Goal: Task Accomplishment & Management: Use online tool/utility

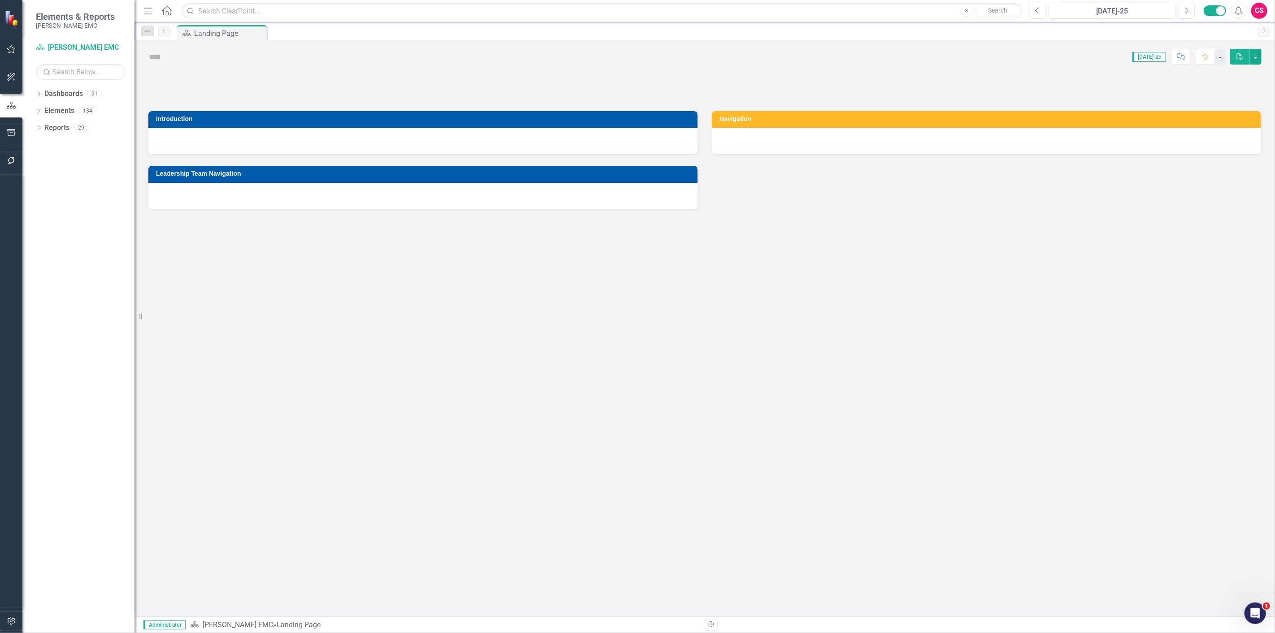
click at [8, 158] on icon "button" at bounding box center [11, 160] width 9 height 7
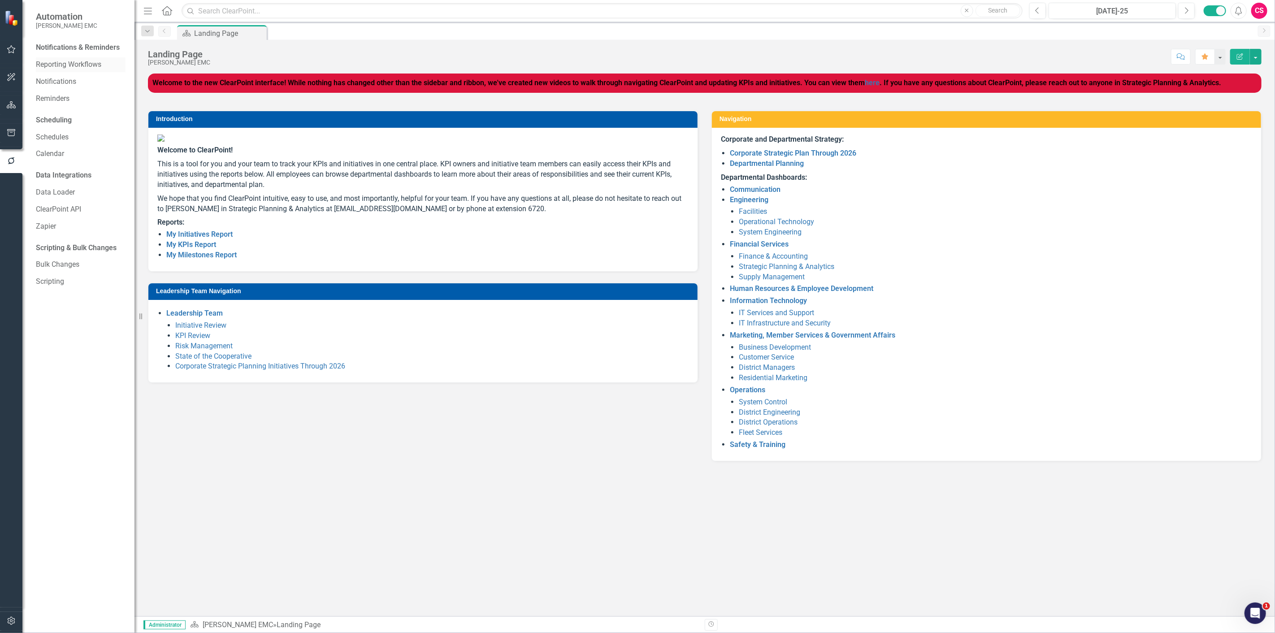
click at [48, 69] on link "Reporting Workflows" at bounding box center [81, 65] width 90 height 10
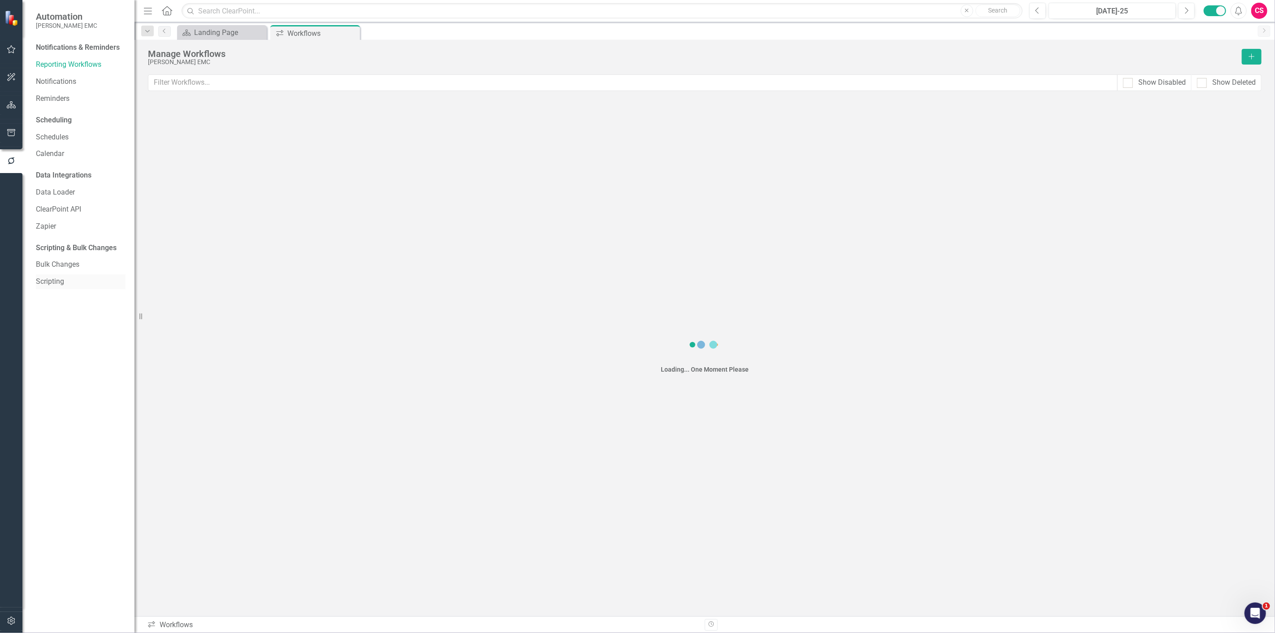
click at [54, 277] on link "Scripting" at bounding box center [81, 282] width 90 height 10
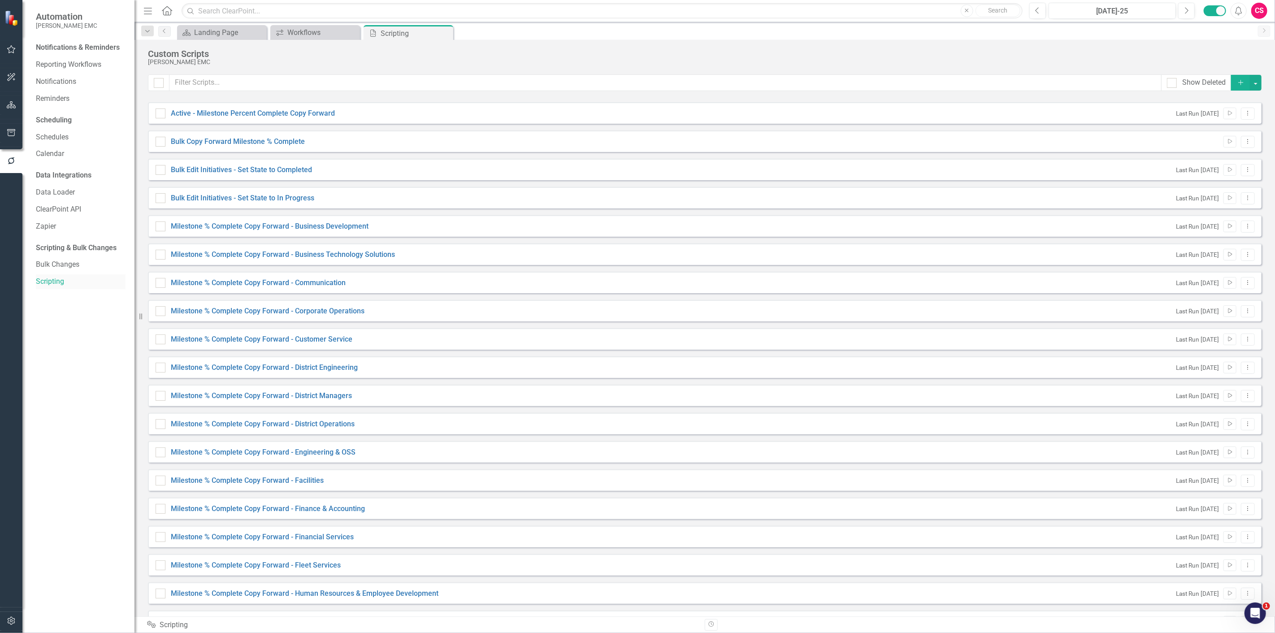
checkbox input "false"
click at [298, 140] on link "Bulk Copy Forward Milestone % Complete" at bounding box center [238, 141] width 134 height 9
click at [161, 140] on input "Bulk Copy Forward Milestone % Complete" at bounding box center [159, 140] width 6 height 6
checkbox input "true"
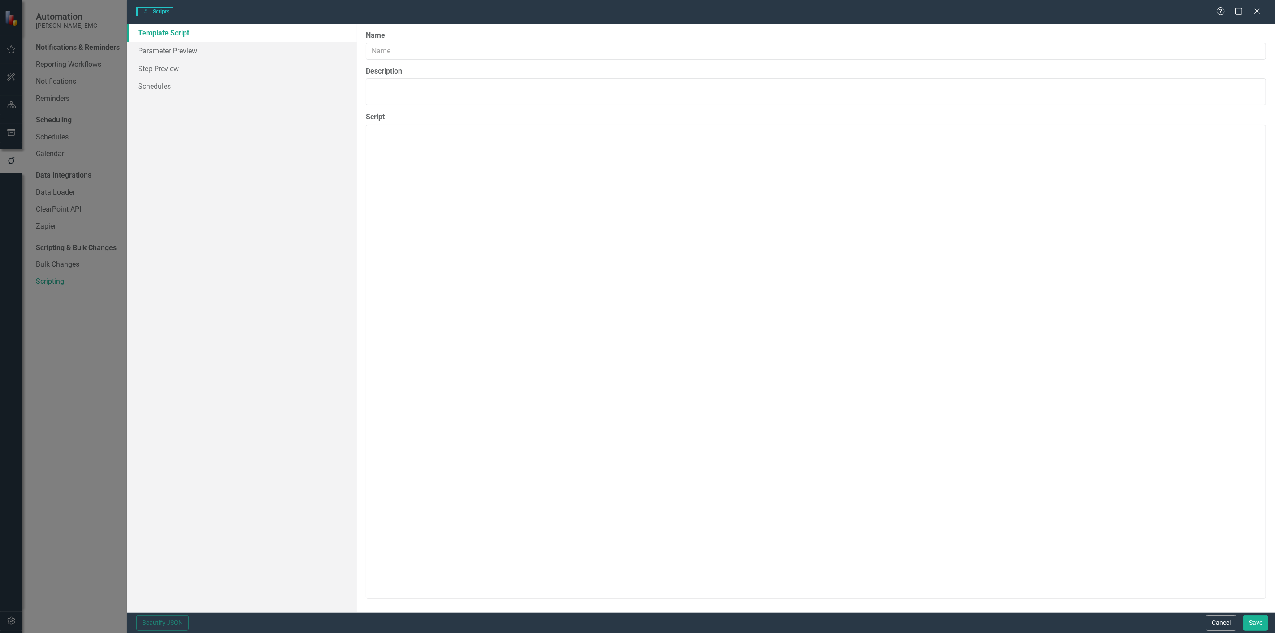
type input "Bulk Copy Forward Milestone % Complete"
type textarea "{ "Comments": { "Recommended Name": "Copy Forward for SCHEDULING - Milestone % …"
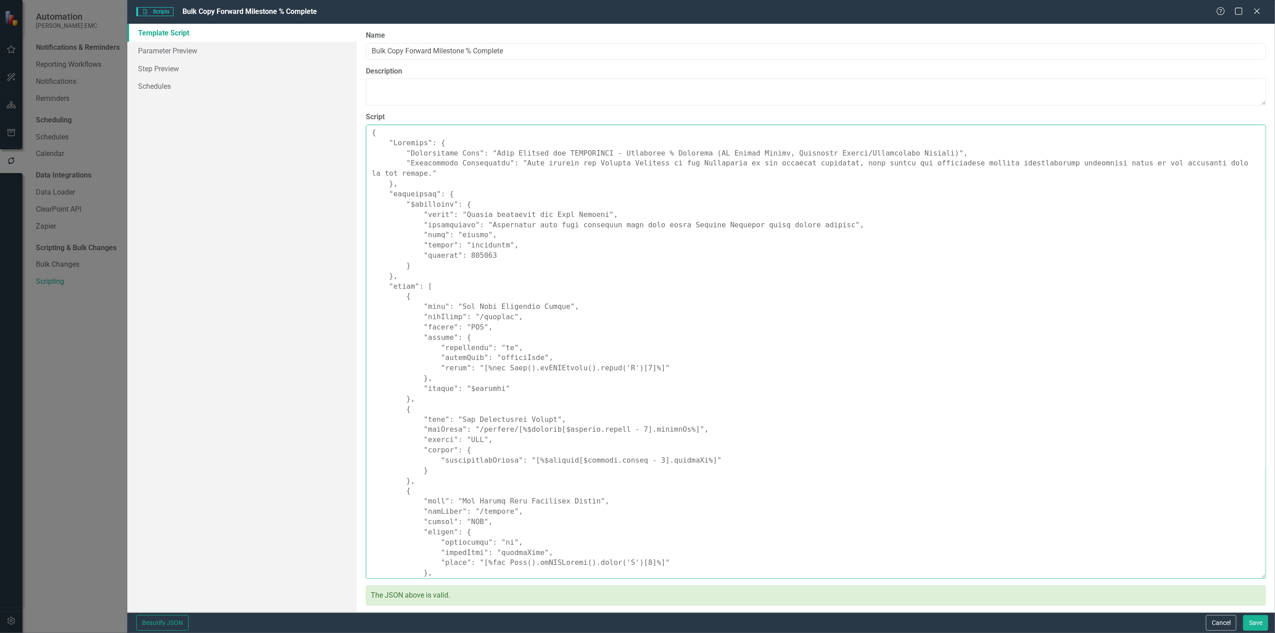
click at [456, 263] on textarea "Script" at bounding box center [816, 352] width 900 height 454
click at [1222, 625] on button "Cancel" at bounding box center [1221, 623] width 30 height 16
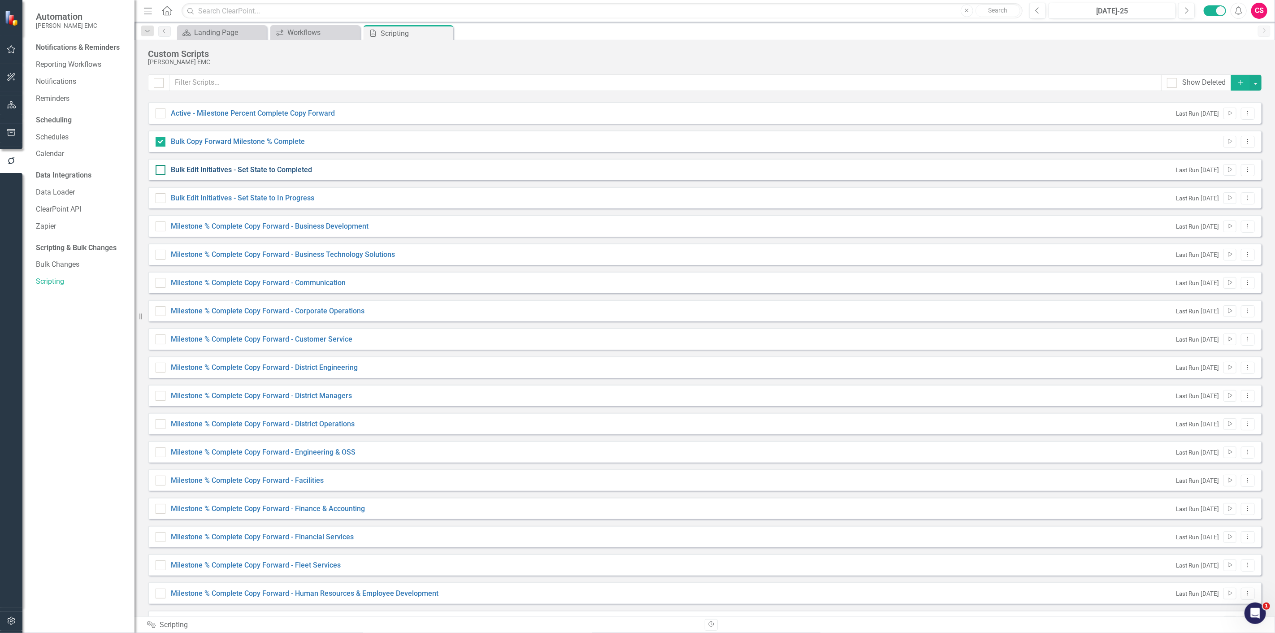
click at [268, 172] on link "Bulk Edit Initiatives - Set State to Completed" at bounding box center [241, 169] width 141 height 9
click at [161, 171] on input "Bulk Edit Initiatives - Set State to Completed" at bounding box center [159, 168] width 6 height 6
checkbox input "true"
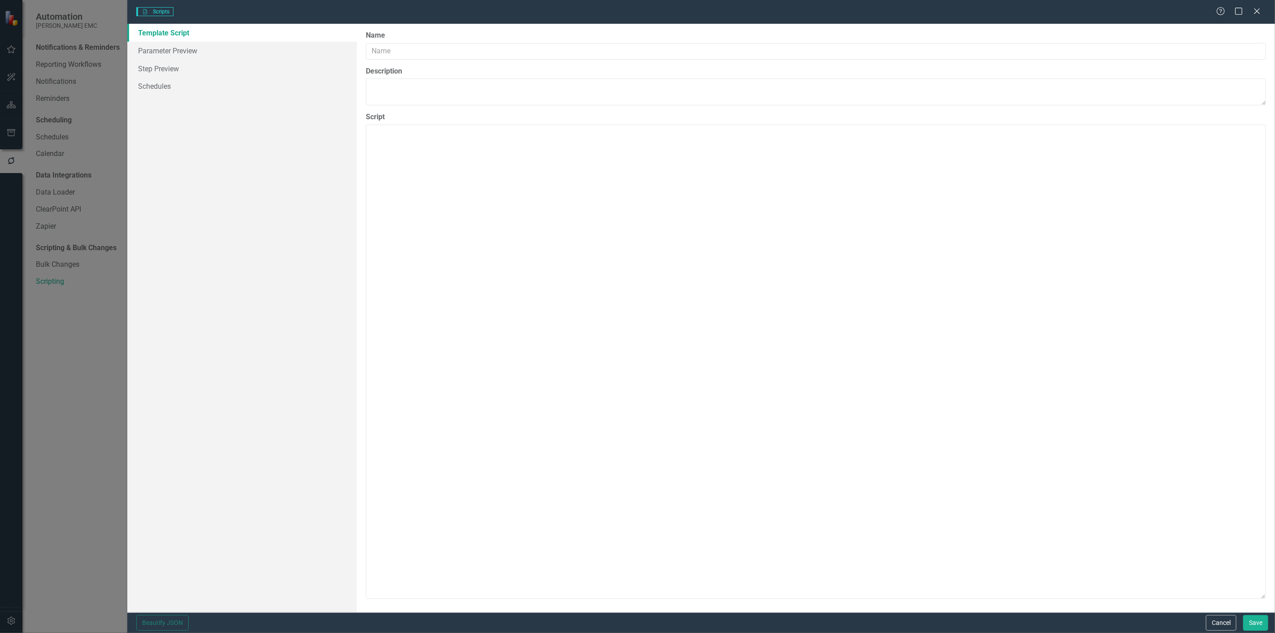
type input "Bulk Edit Initiatives - Set State to Completed"
type textarea "This script filters on initiatives that have been marked as "Completed" and ass…"
type textarea "{ "Comments": { "Recommended Name": "Bulk Edit Initiatives - Set State to Compl…"
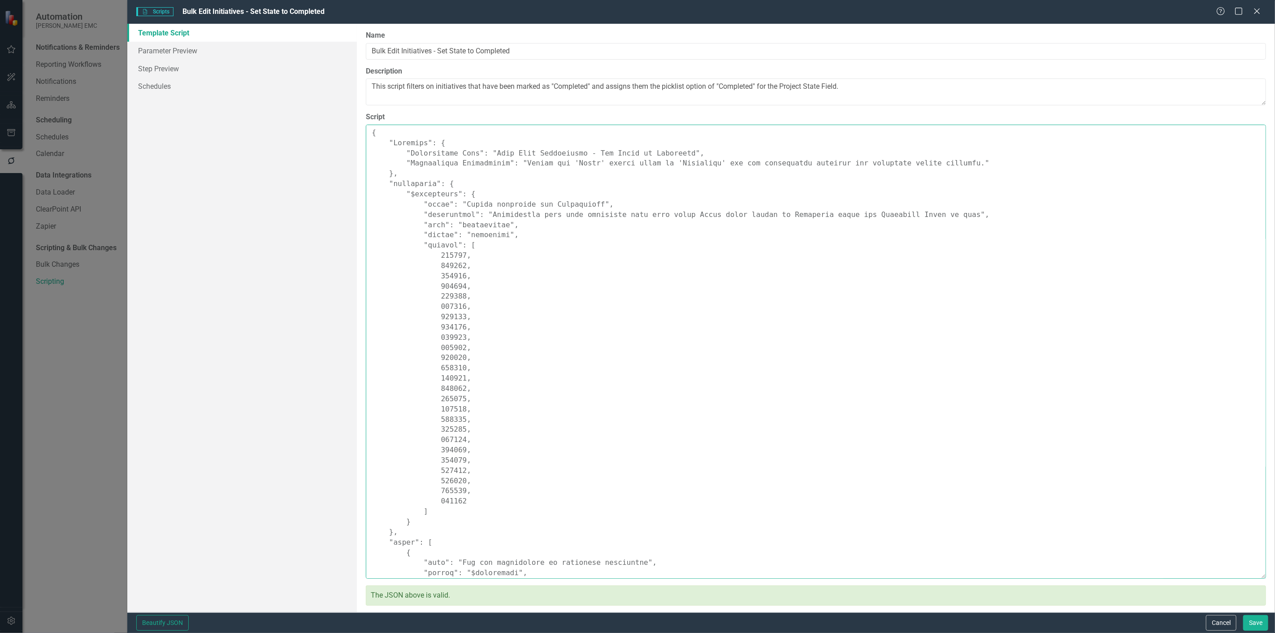
click at [469, 202] on textarea "Script" at bounding box center [816, 352] width 900 height 454
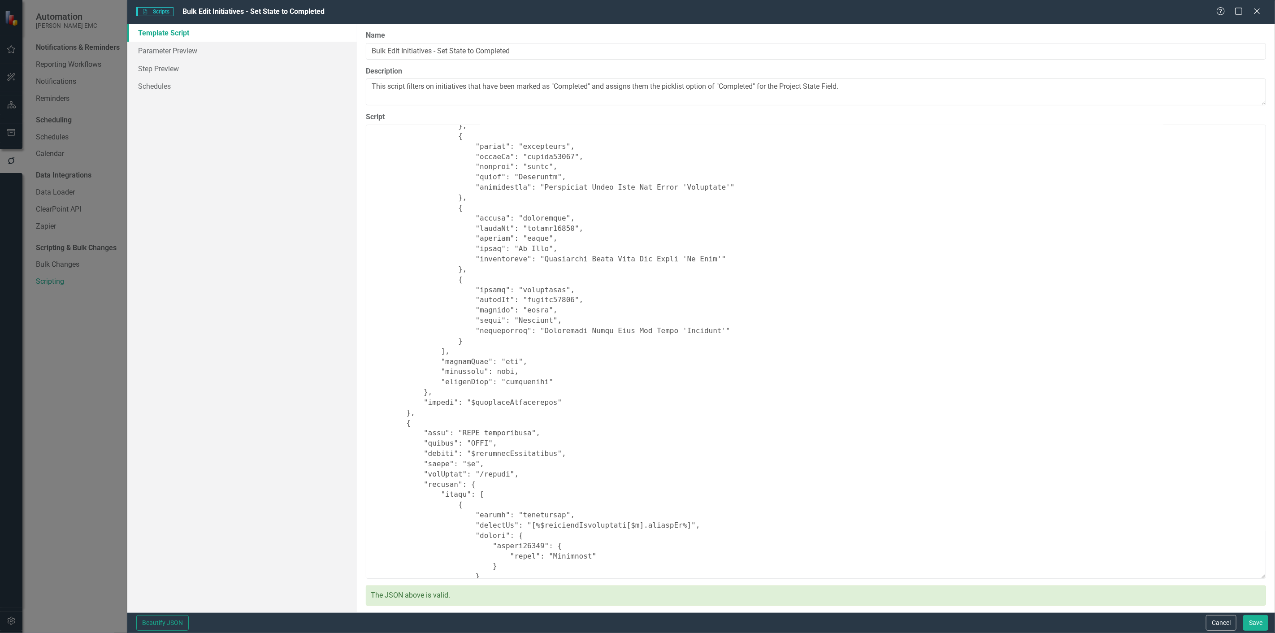
scroll to position [916, 0]
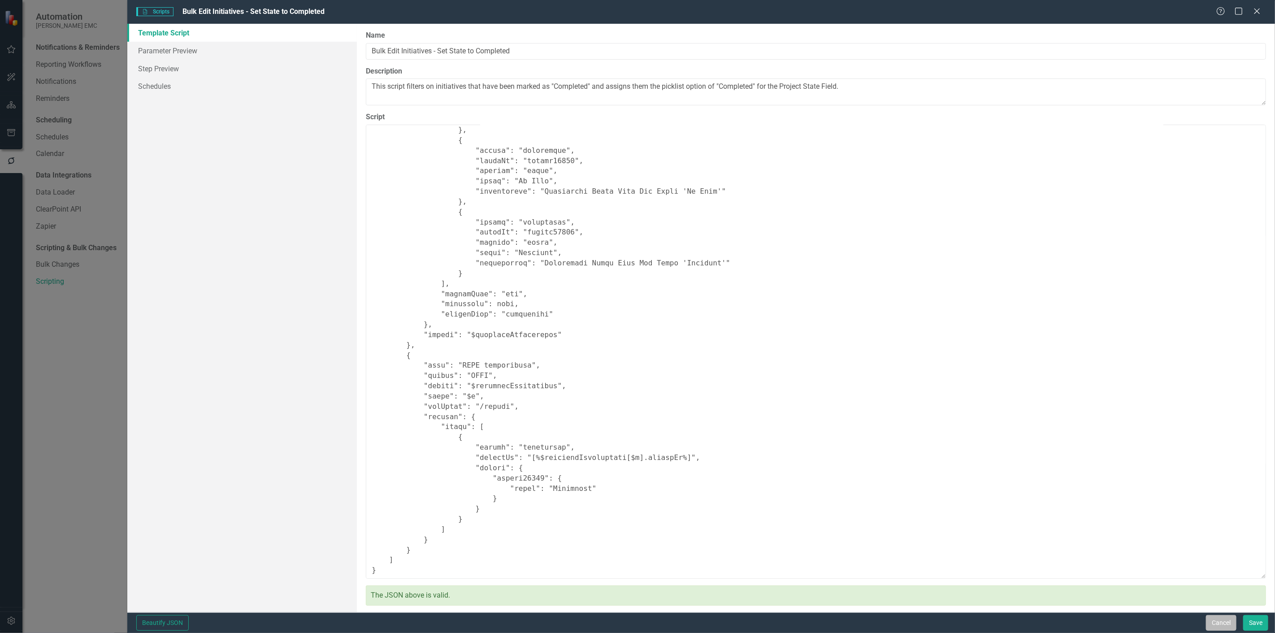
click at [1218, 617] on button "Cancel" at bounding box center [1221, 623] width 30 height 16
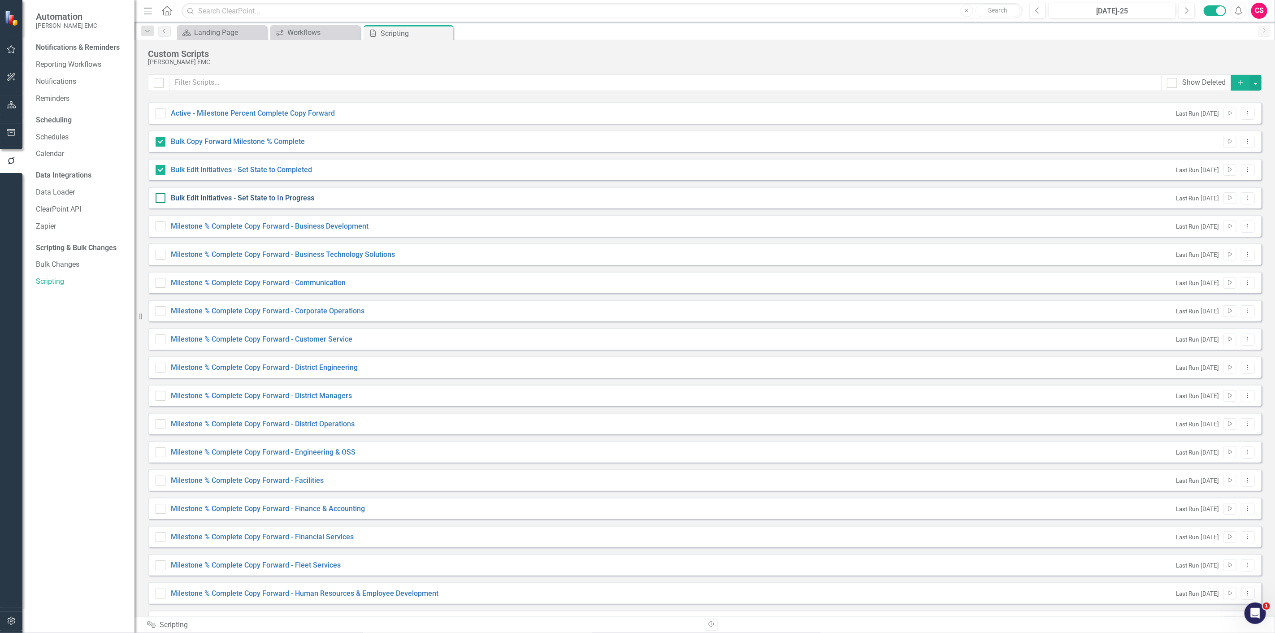
click at [306, 200] on link "Bulk Edit Initiatives - Set State to In Progress" at bounding box center [242, 198] width 143 height 9
click at [161, 199] on input "Bulk Edit Initiatives - Set State to In Progress" at bounding box center [159, 196] width 6 height 6
checkbox input "true"
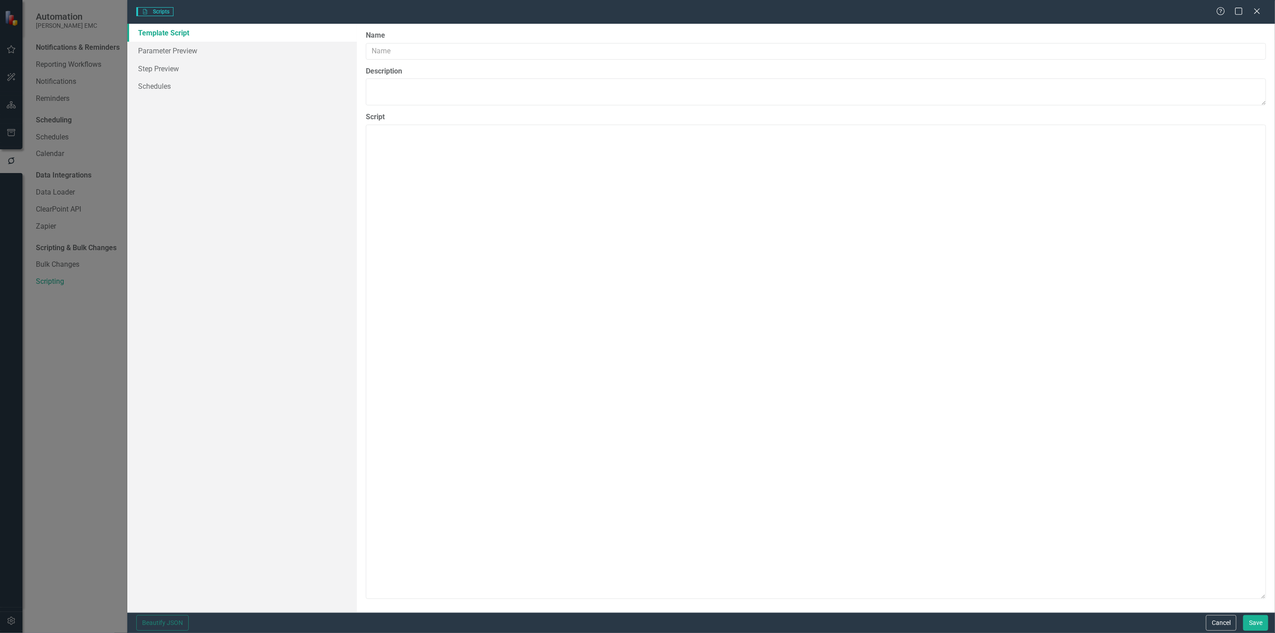
type input "Bulk Edit Initiatives - Set State to In Progress"
type textarea "Update the 'State' custom field to 'In Progress' for all initiatives matching t…"
type textarea "{ "Comments": { "Recommended Name": "Bulk Edit Initiatives - Set State to In Pr…"
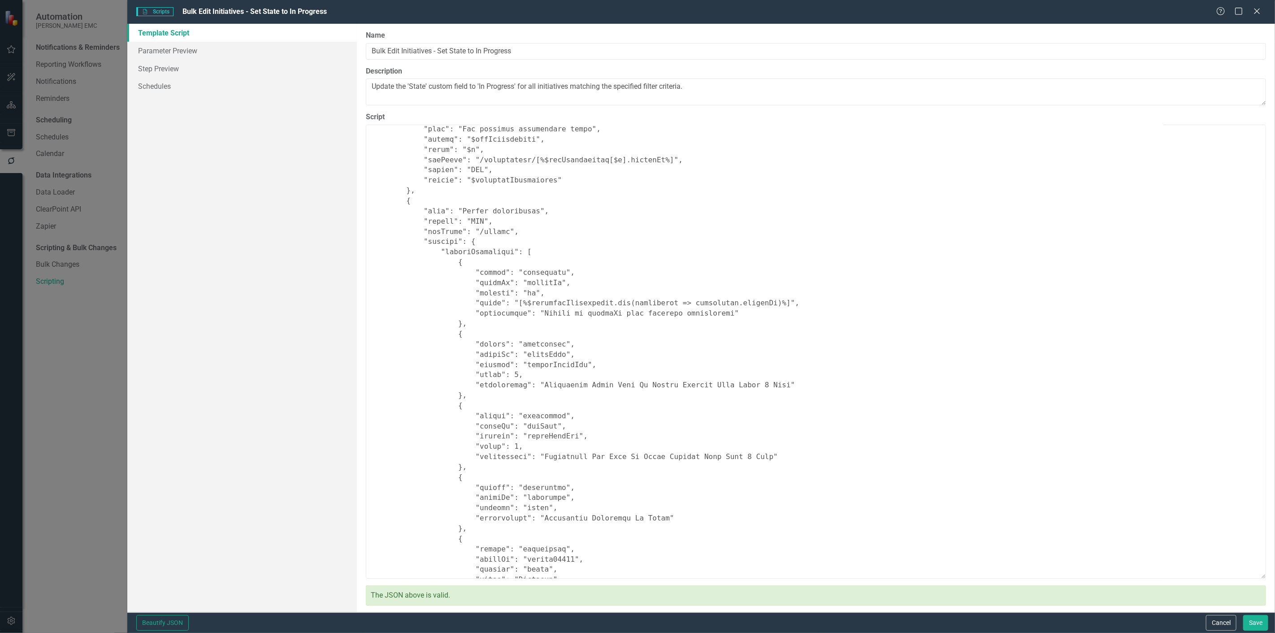
scroll to position [598, 0]
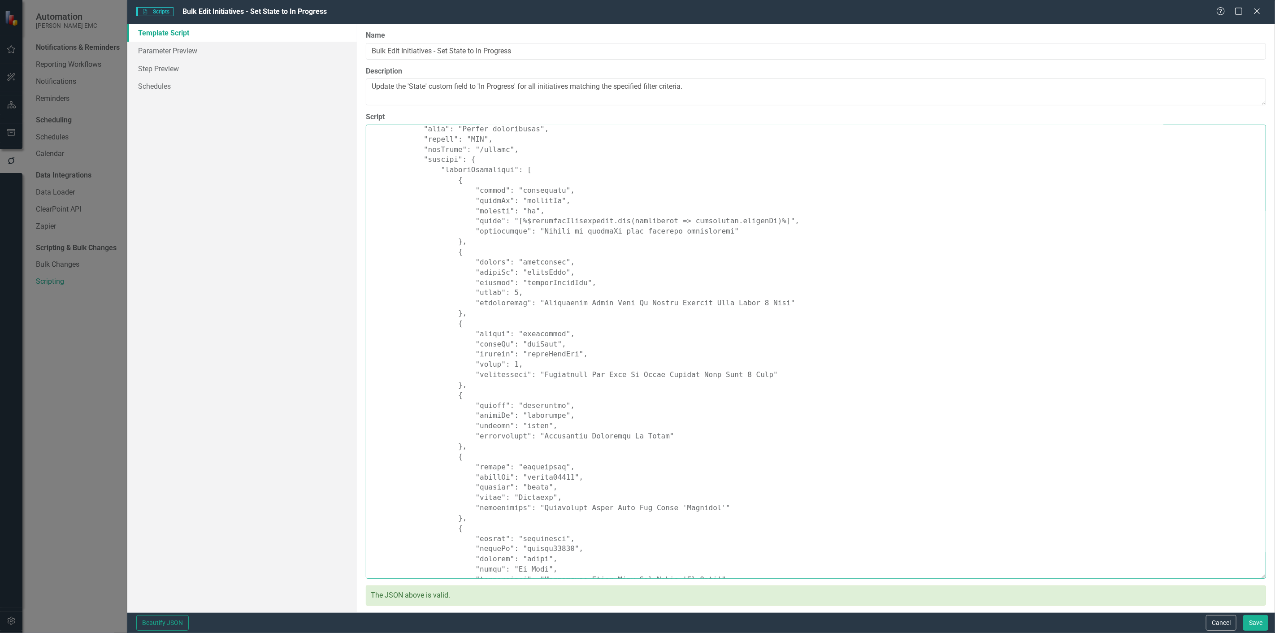
click at [677, 282] on textarea "Script" at bounding box center [816, 352] width 900 height 454
drag, startPoint x: 1228, startPoint y: 622, endPoint x: 965, endPoint y: 534, distance: 277.6
click at [1228, 621] on button "Cancel" at bounding box center [1221, 623] width 30 height 16
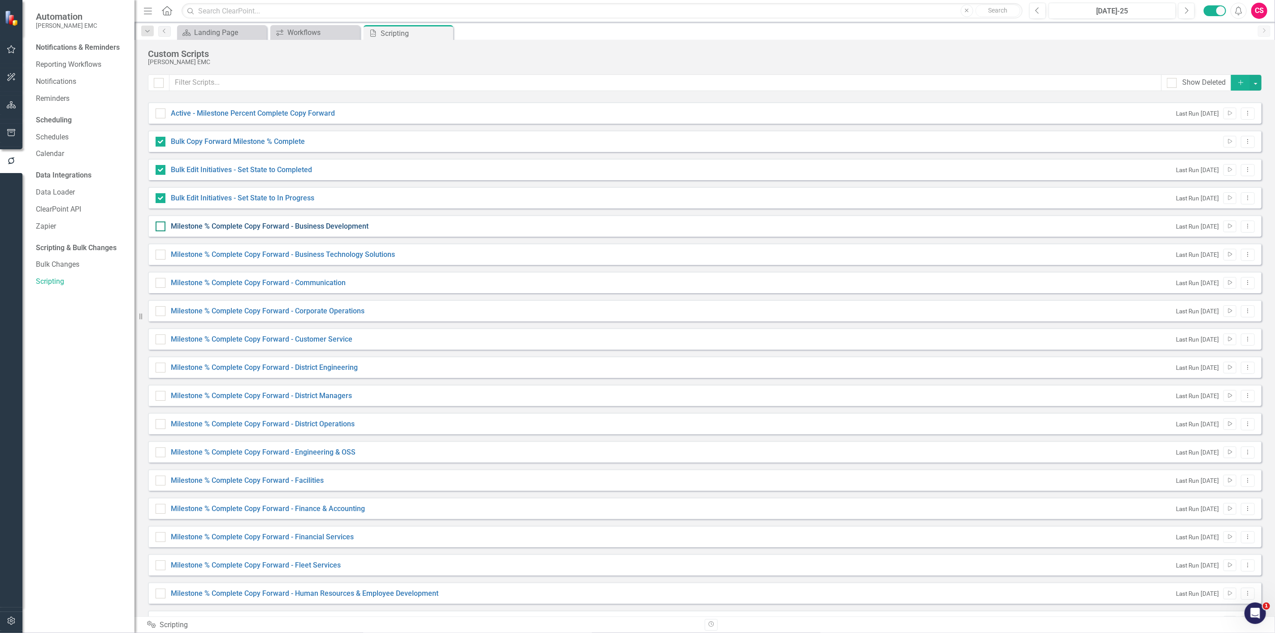
click at [312, 229] on link "Milestone % Complete Copy Forward - Business Development" at bounding box center [270, 226] width 198 height 9
click at [161, 227] on input "Milestone % Complete Copy Forward - Business Development" at bounding box center [159, 224] width 6 height 6
checkbox input "true"
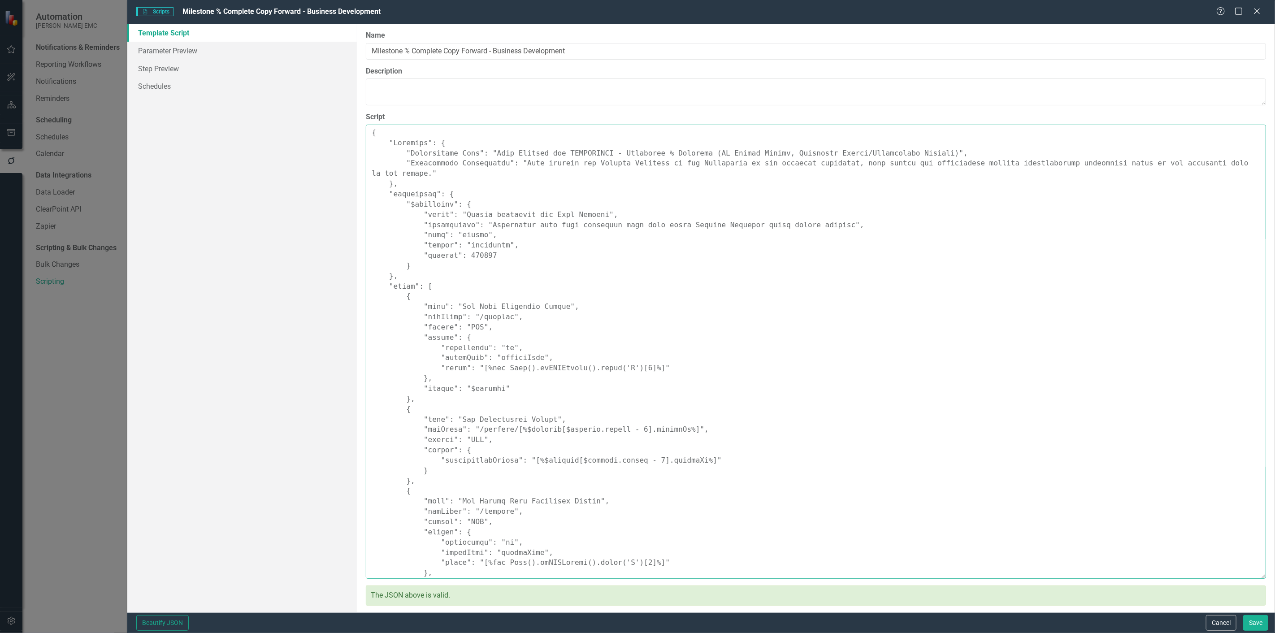
click at [474, 275] on textarea "Script" at bounding box center [816, 352] width 900 height 454
click at [1211, 624] on button "Cancel" at bounding box center [1221, 623] width 30 height 16
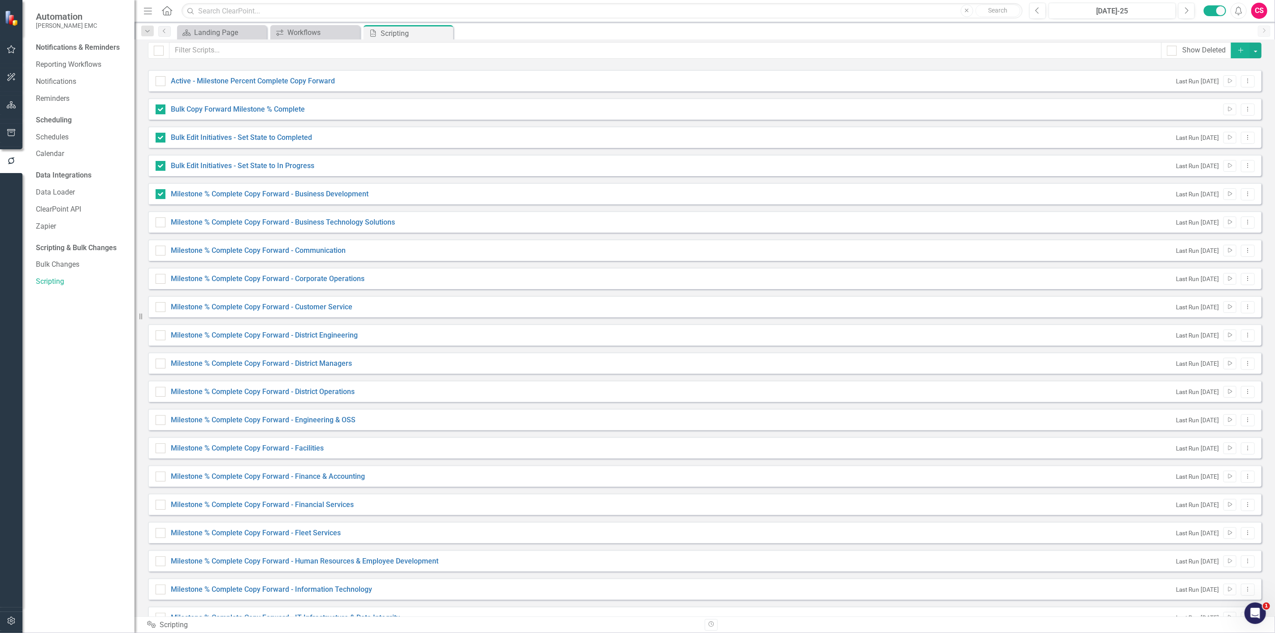
scroll to position [0, 0]
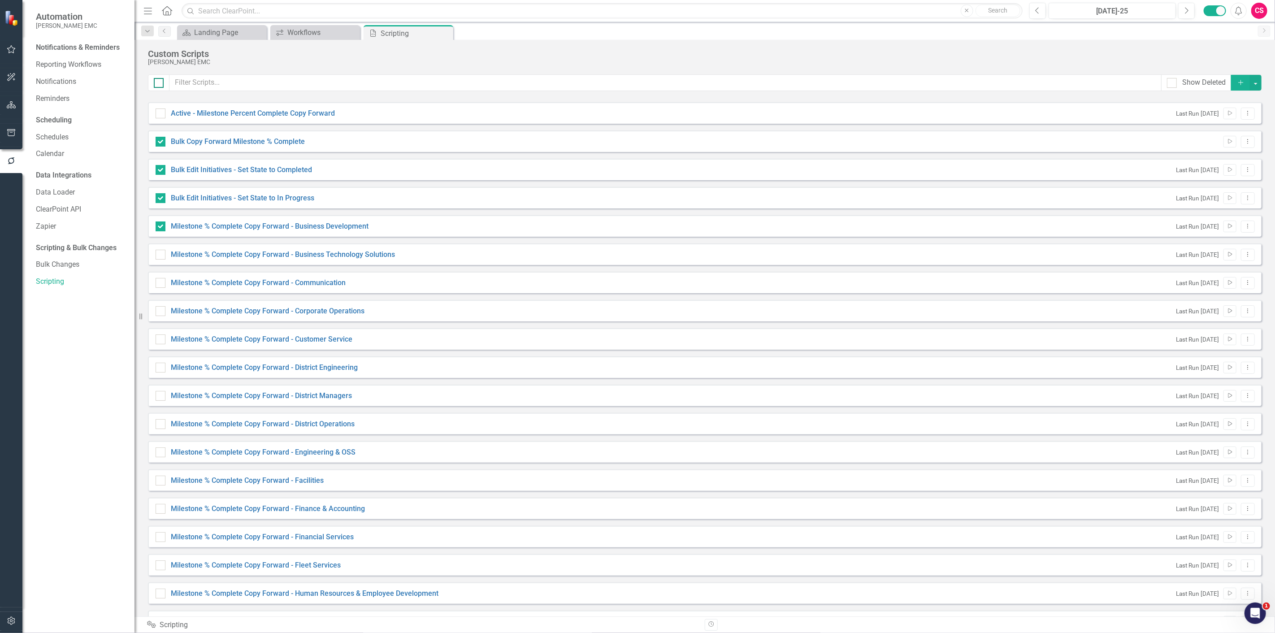
click at [160, 78] on div at bounding box center [159, 83] width 10 height 10
click at [160, 78] on input "checkbox" at bounding box center [157, 81] width 6 height 6
checkbox input "true"
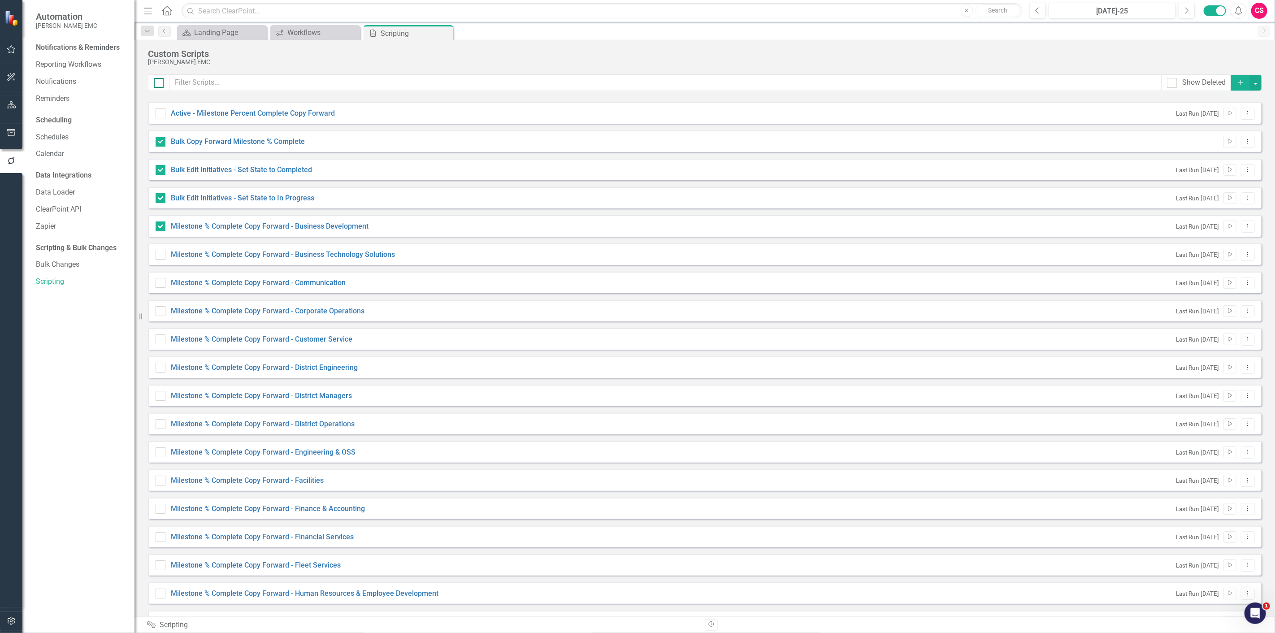
checkbox input "true"
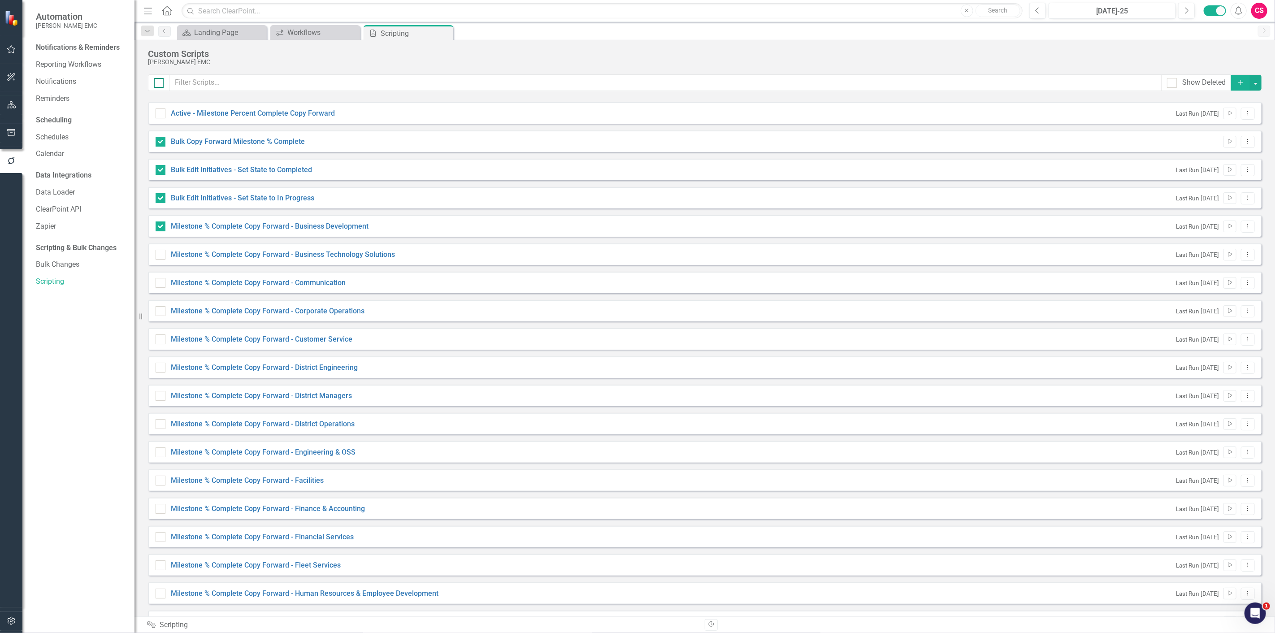
checkbox input "true"
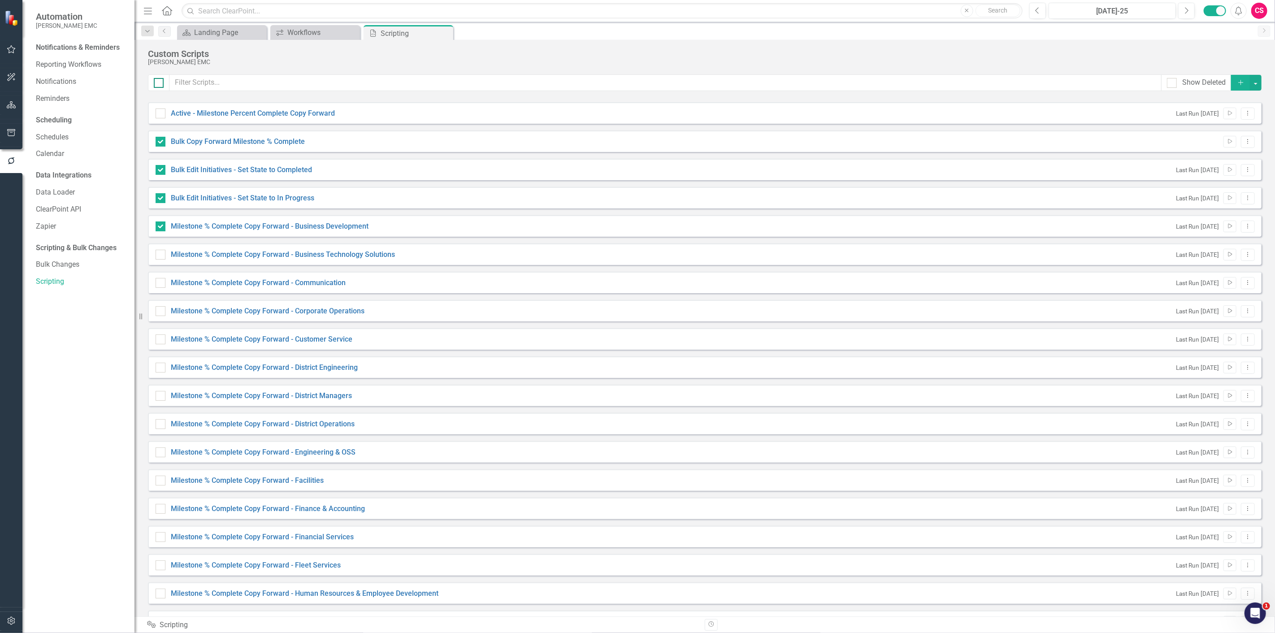
checkbox input "true"
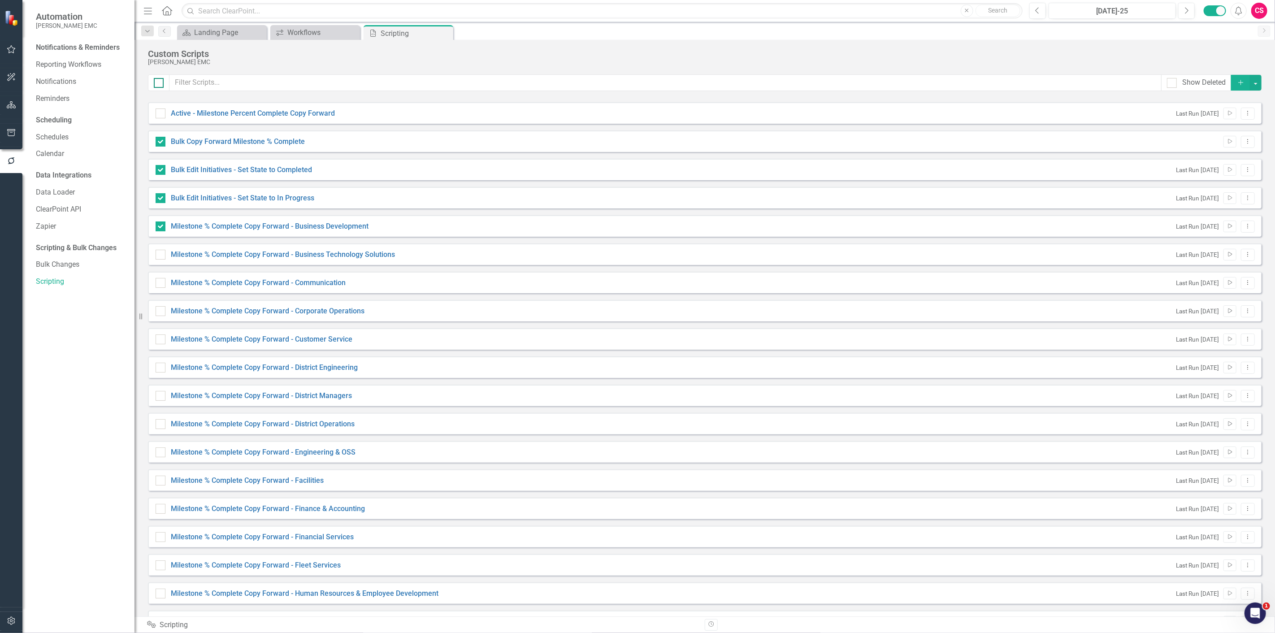
checkbox input "true"
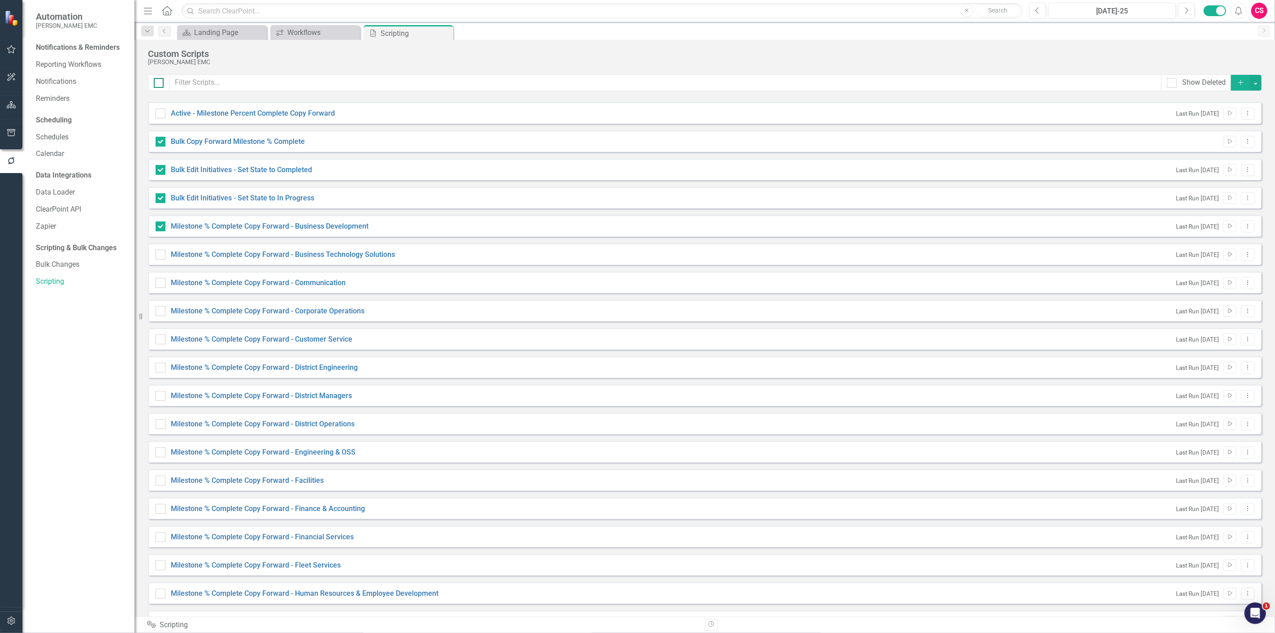
checkbox input "true"
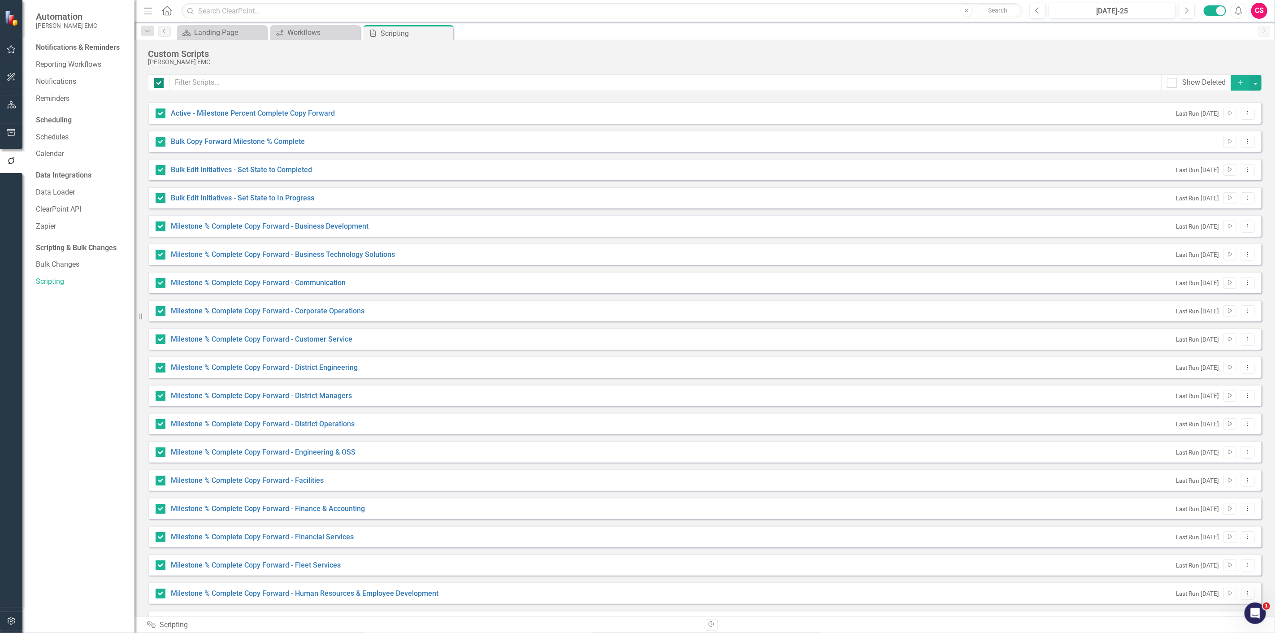
click at [160, 78] on div at bounding box center [159, 83] width 10 height 10
click at [160, 78] on input "checkbox" at bounding box center [157, 81] width 6 height 6
checkbox input "false"
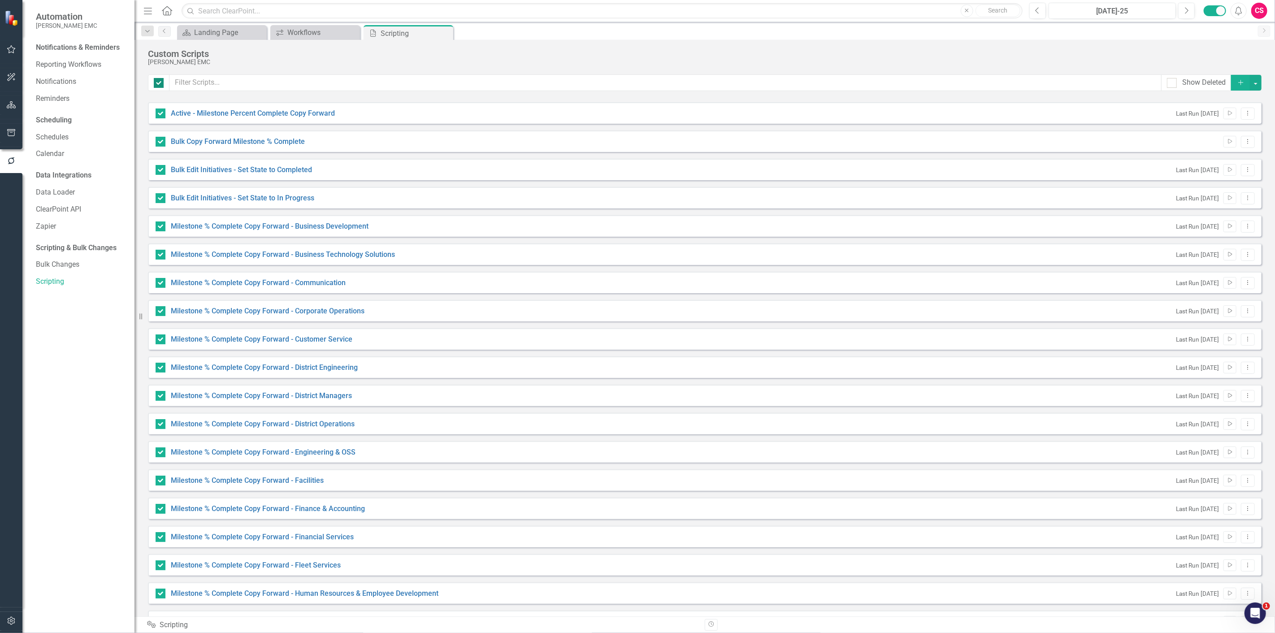
checkbox input "false"
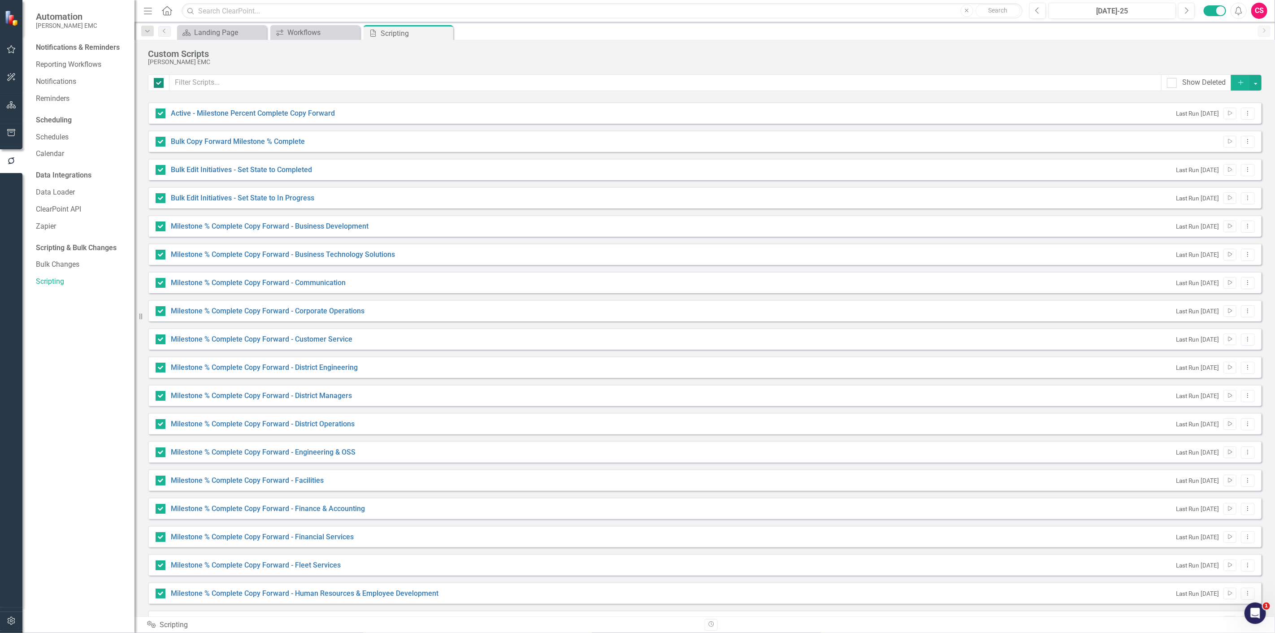
checkbox input "false"
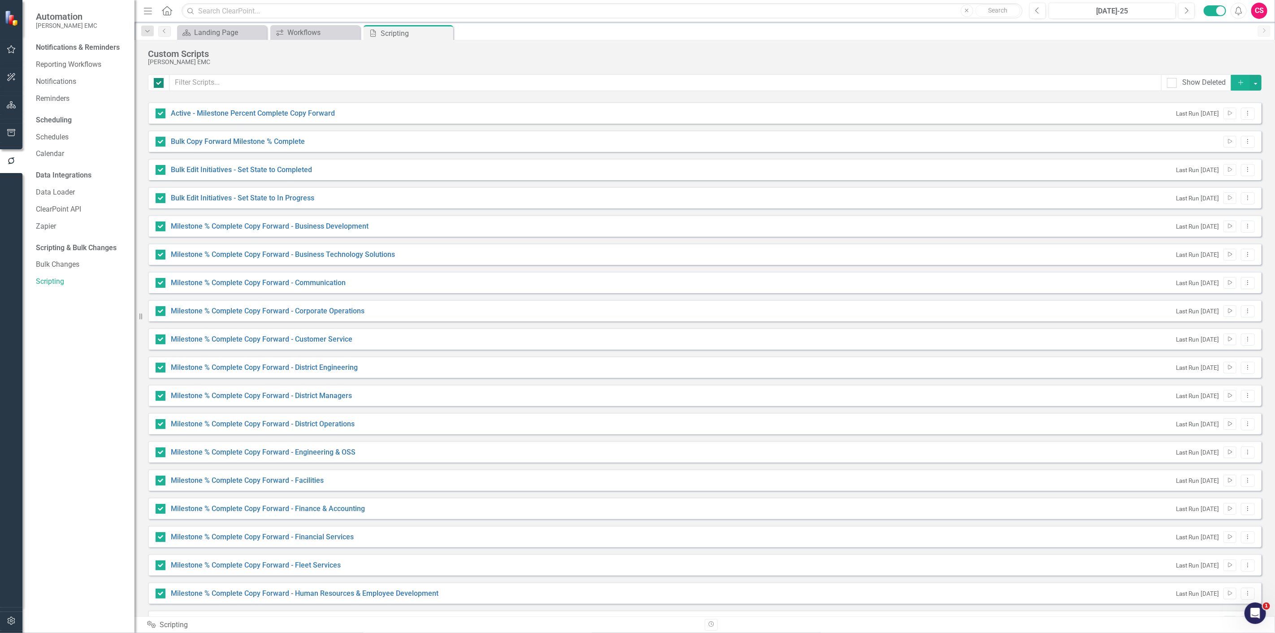
checkbox input "false"
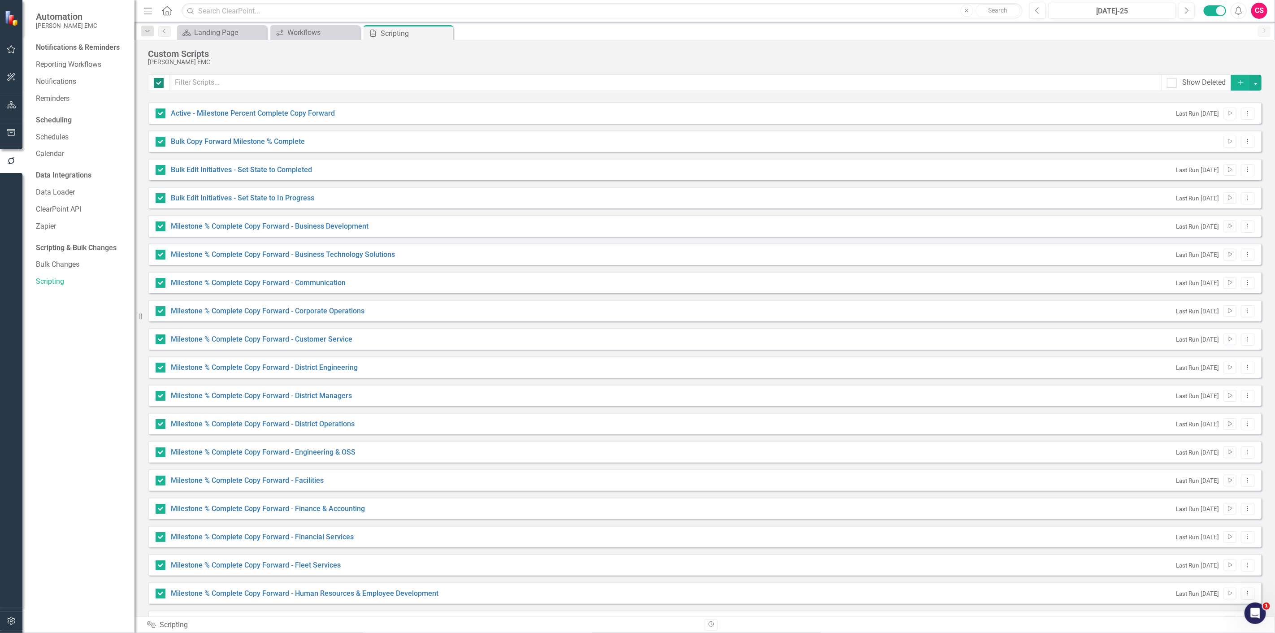
checkbox input "false"
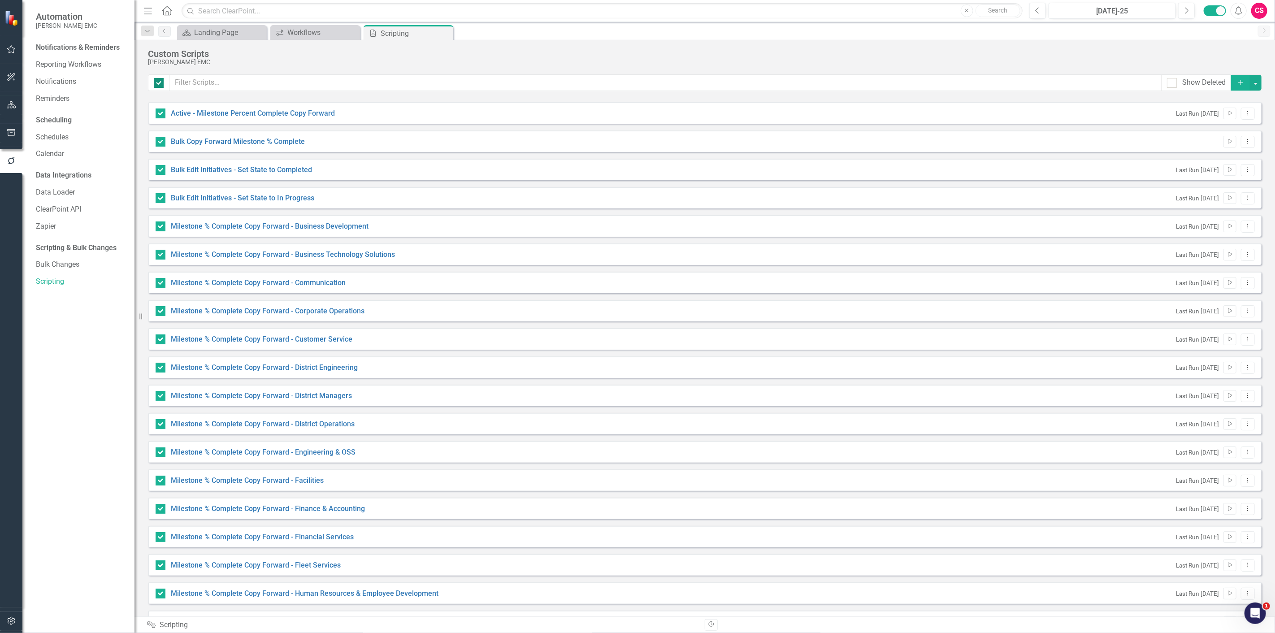
checkbox input "false"
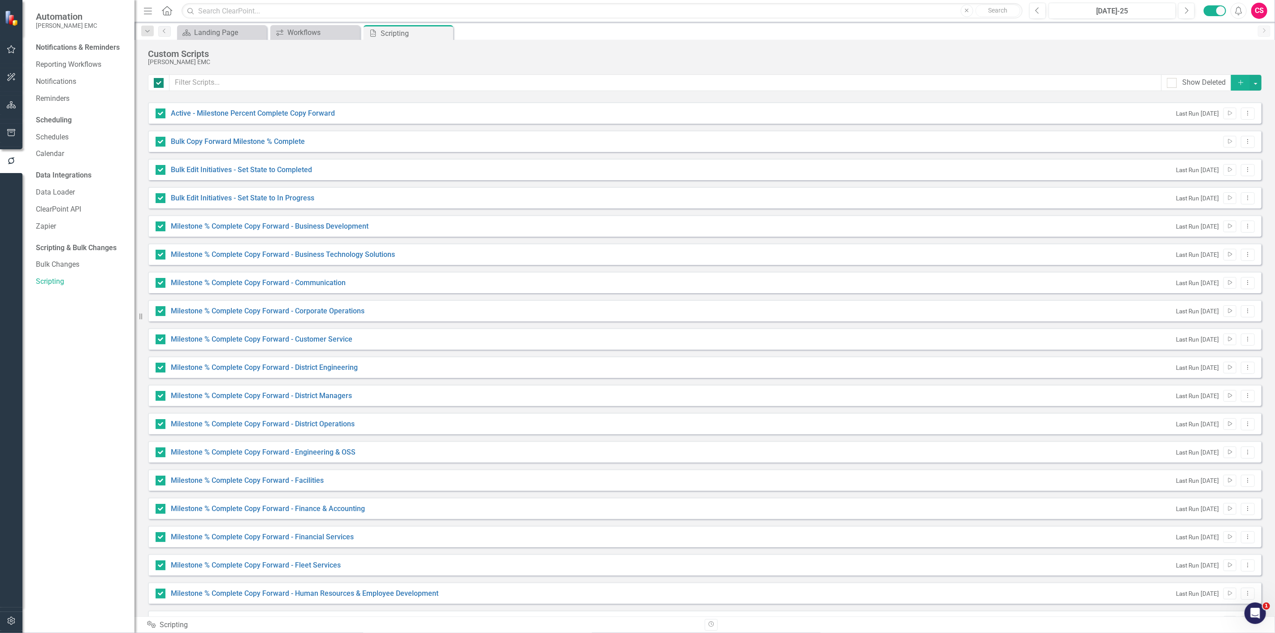
checkbox input "false"
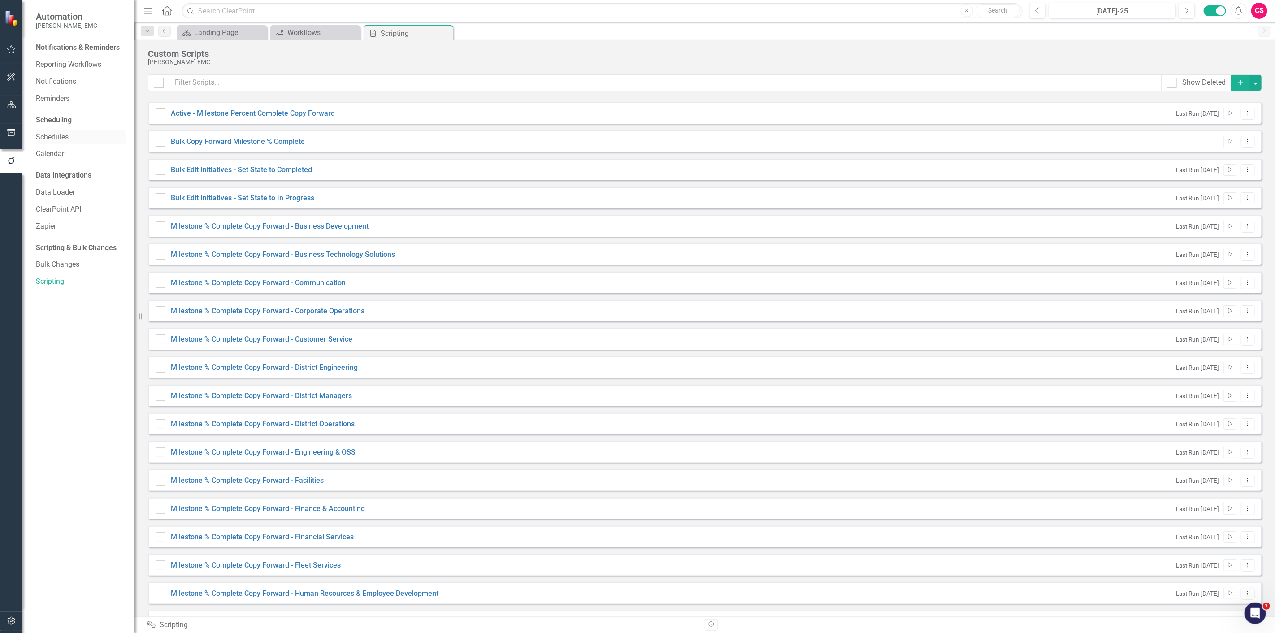
click at [66, 137] on link "Schedules" at bounding box center [81, 137] width 90 height 10
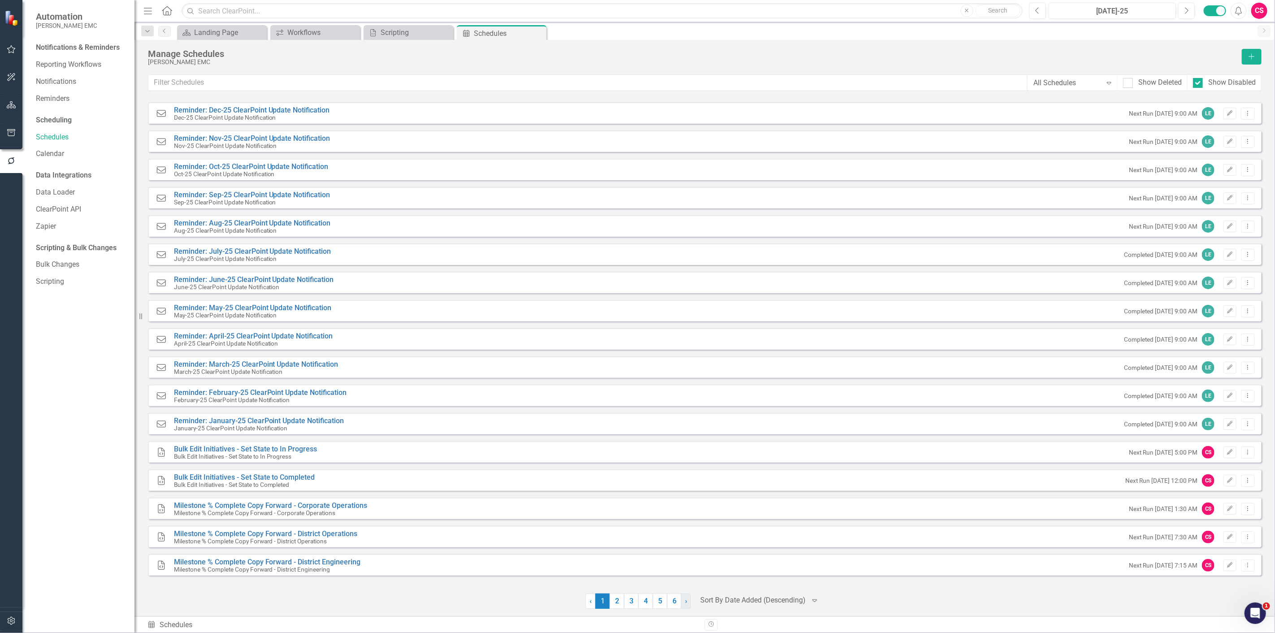
click at [690, 606] on link "› Next" at bounding box center [686, 601] width 10 height 15
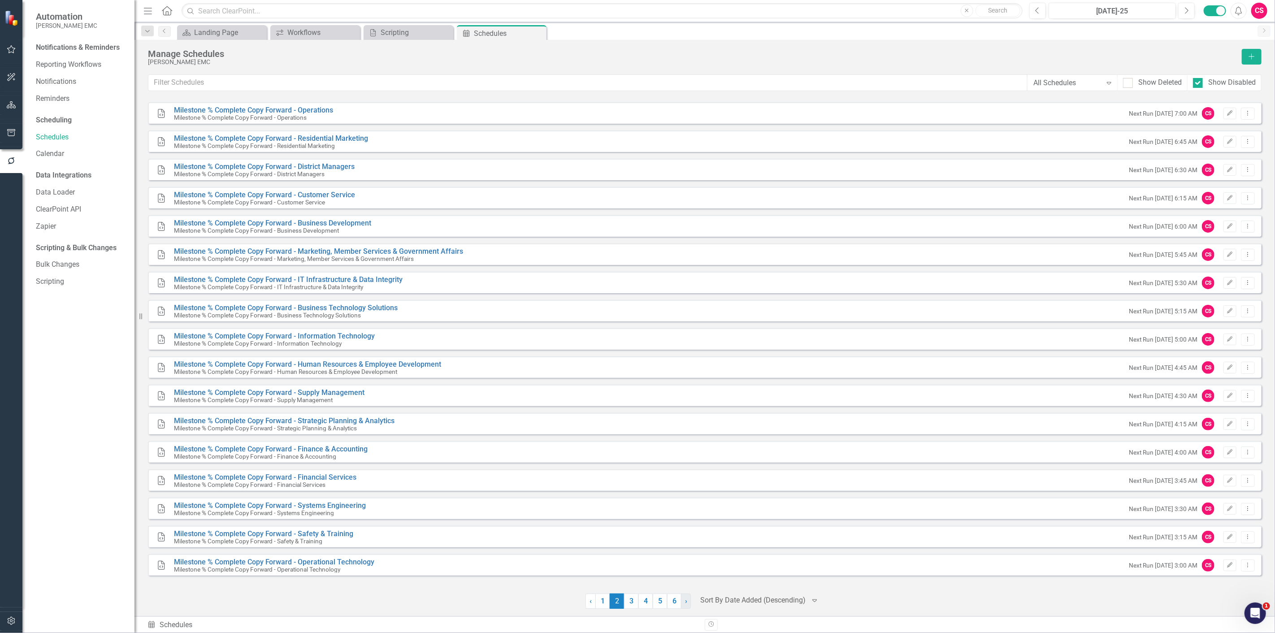
click at [690, 606] on link "› Next" at bounding box center [686, 601] width 10 height 15
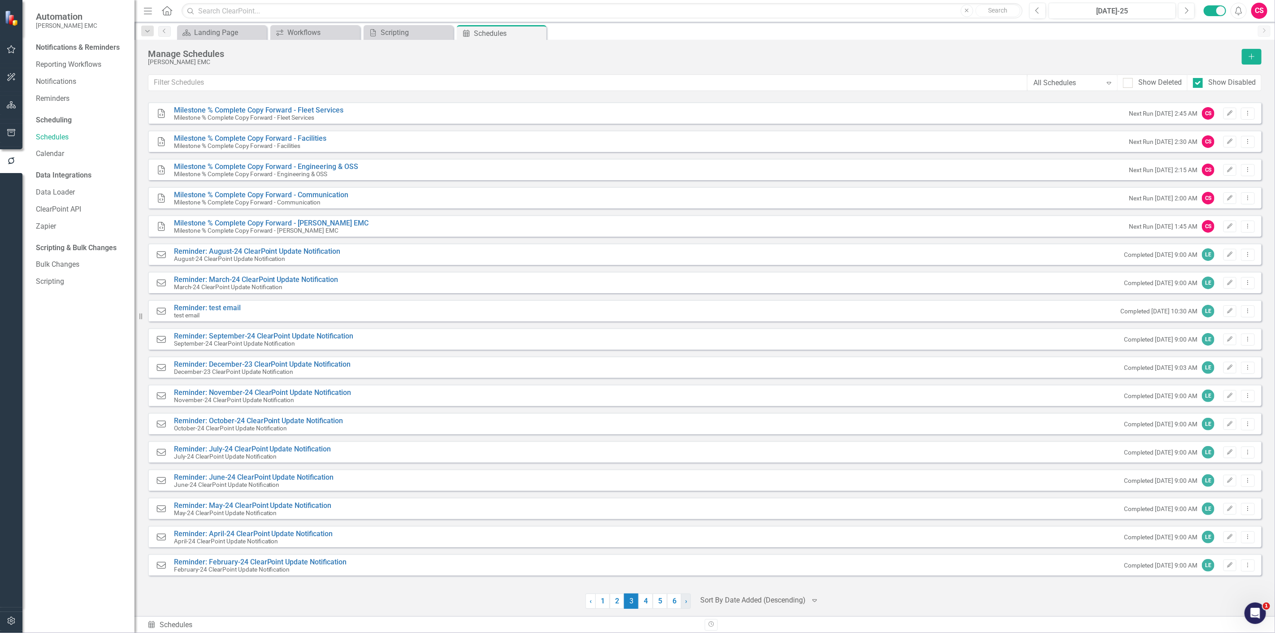
click at [690, 606] on link "› Next" at bounding box center [686, 601] width 10 height 15
